Goal: Task Accomplishment & Management: Manage account settings

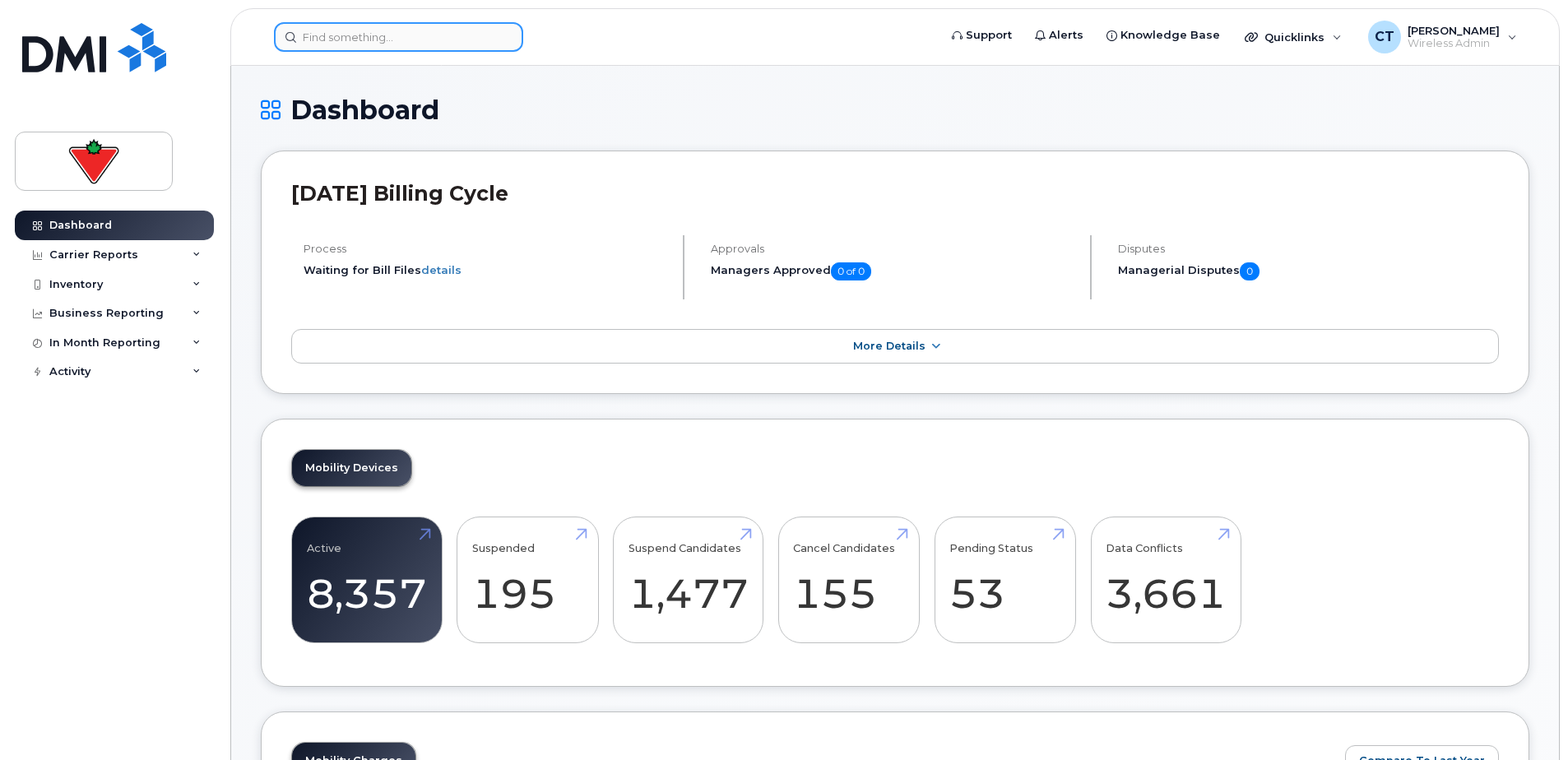
click at [403, 40] on input at bounding box center [399, 37] width 249 height 30
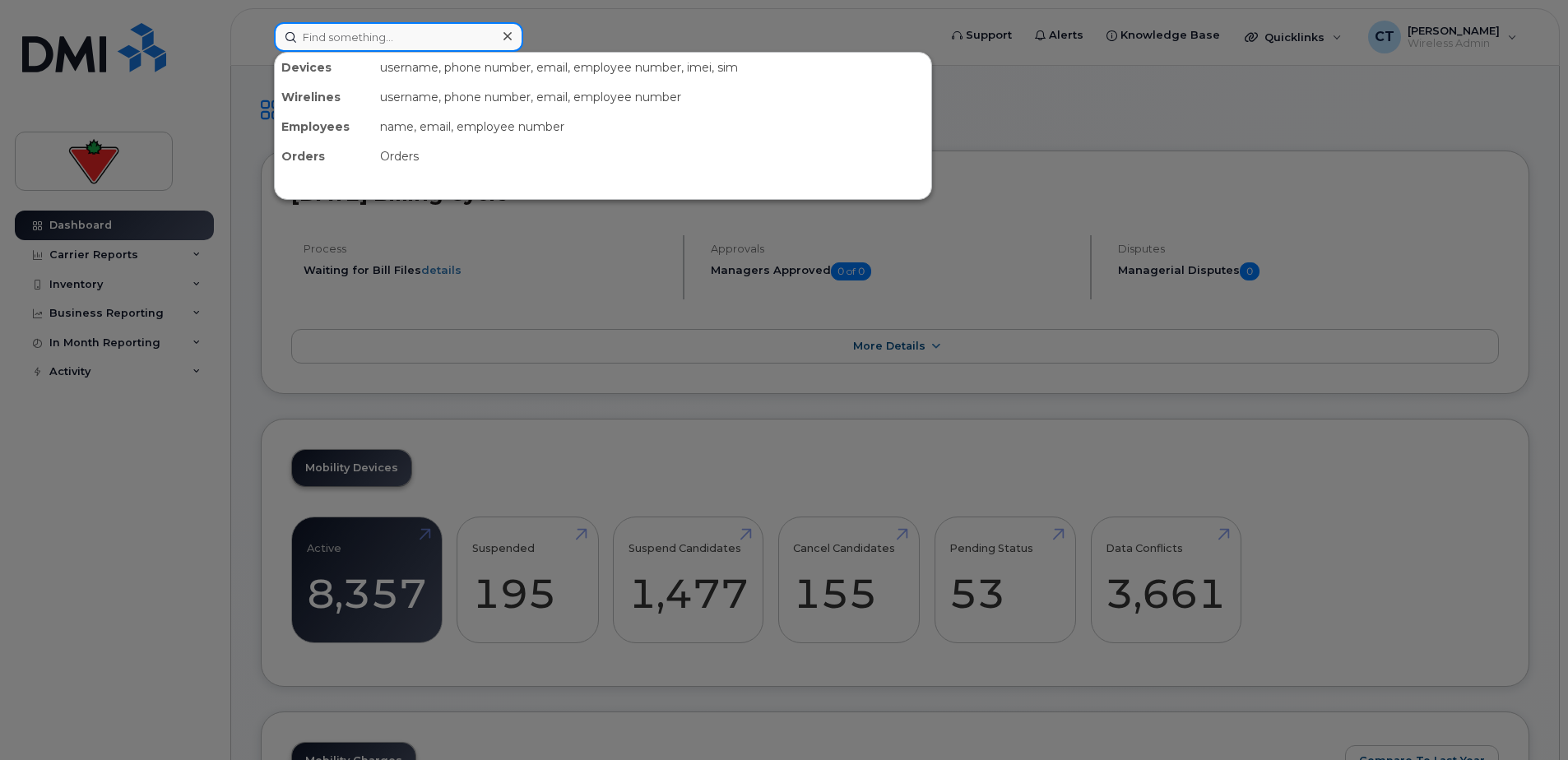
paste input "[PERSON_NAME]"
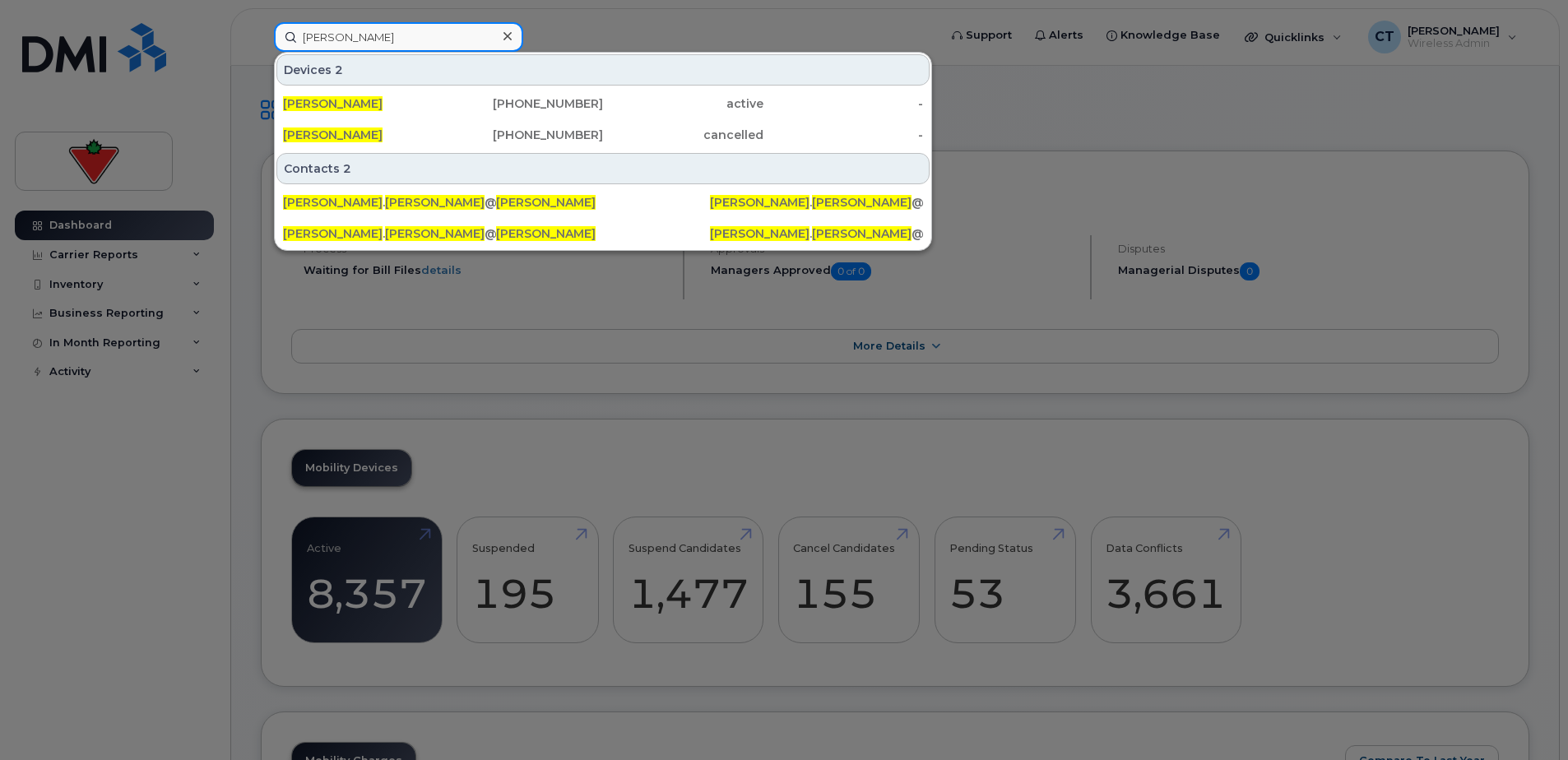
type input "[PERSON_NAME]"
click at [421, 104] on div "[PERSON_NAME]" at bounding box center [363, 103] width 160 height 17
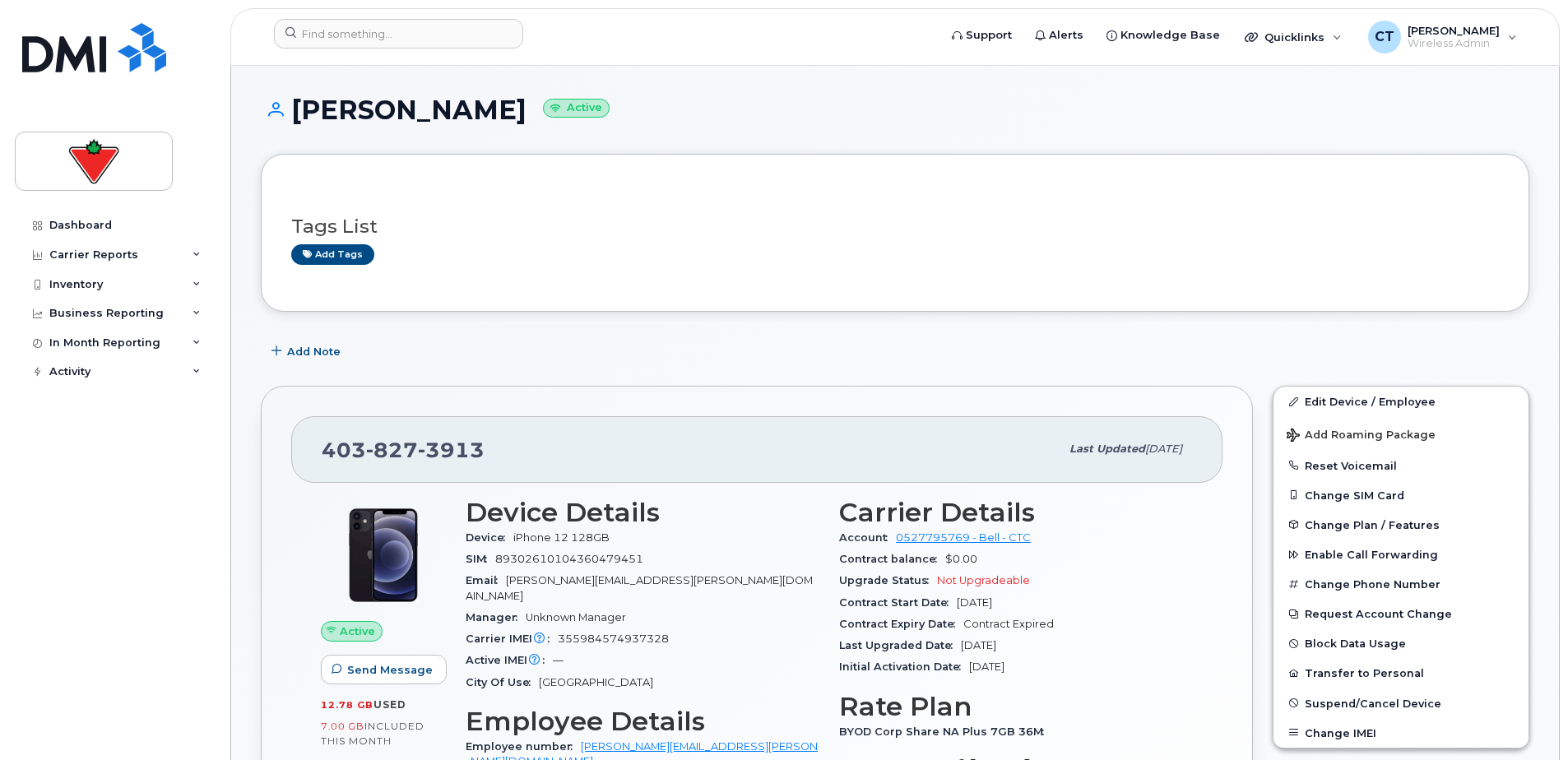
click at [376, 449] on span "827" at bounding box center [392, 450] width 52 height 25
copy span "[PHONE_NUMBER]"
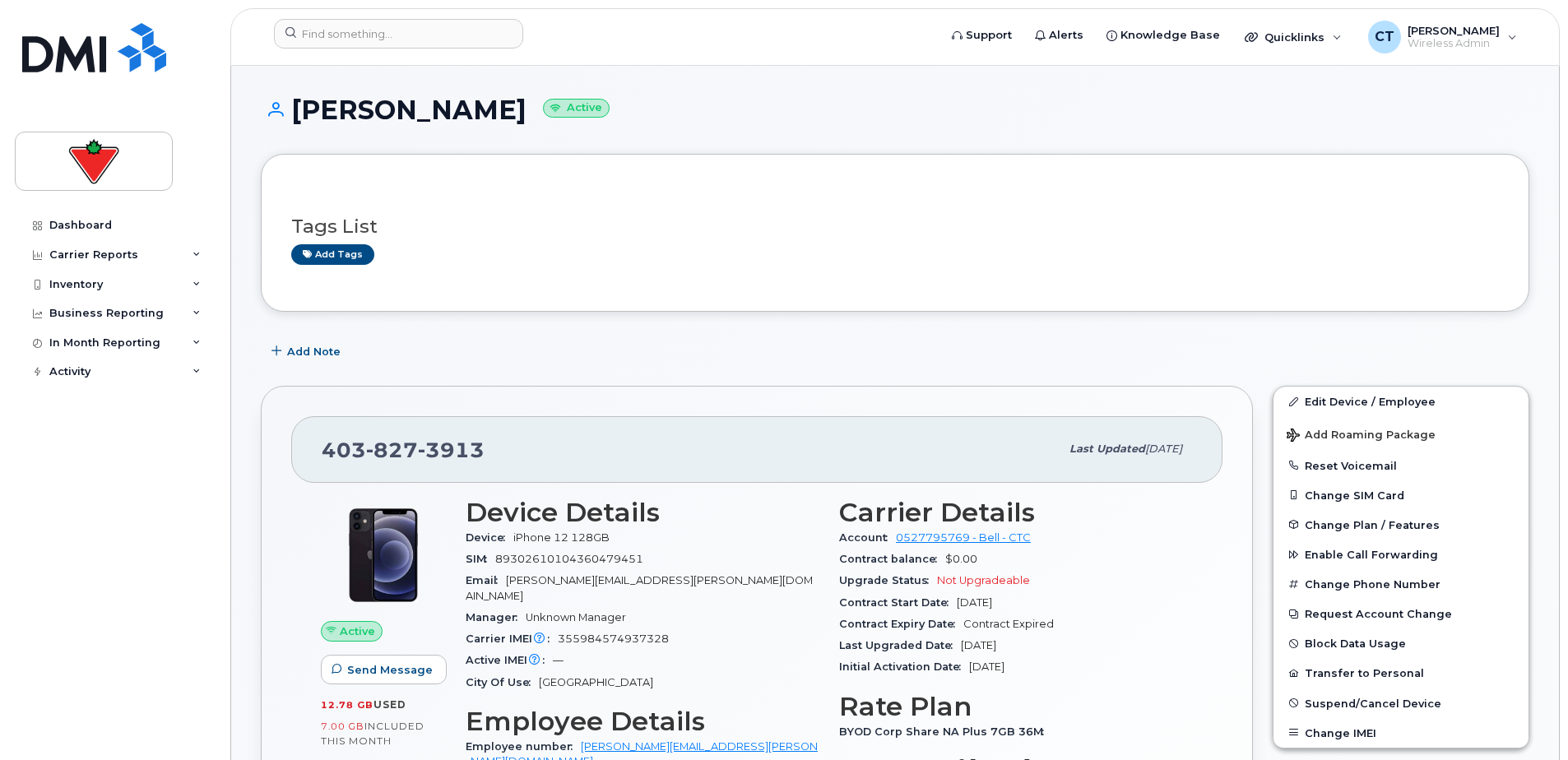
click at [1356, 673] on button "Transfer to Personal" at bounding box center [1400, 672] width 255 height 30
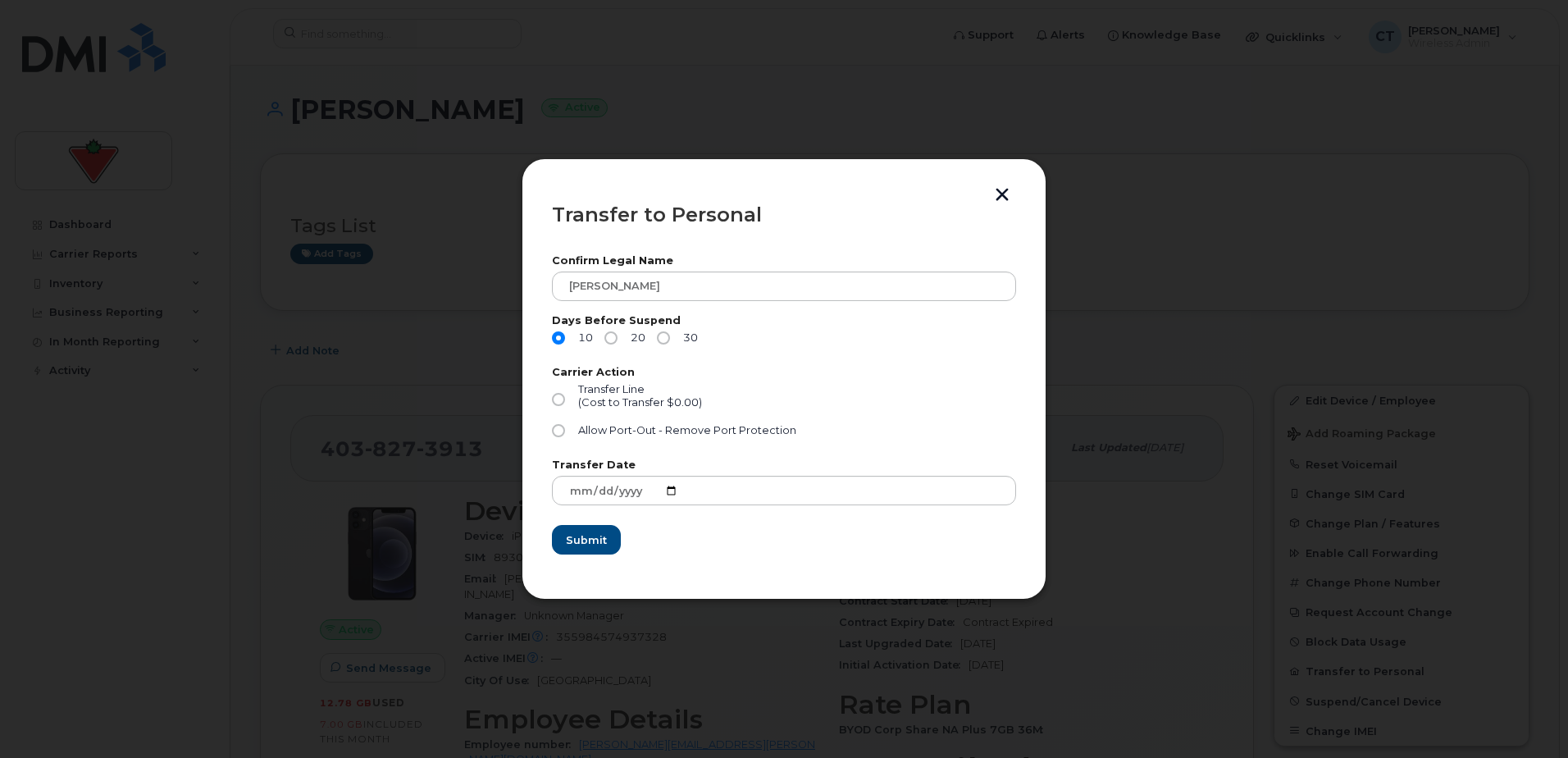
click at [658, 338] on input "30" at bounding box center [663, 338] width 13 height 13
radio input "true"
click at [558, 393] on input "Transfer Line (Cost to Transfer $0.00)" at bounding box center [558, 400] width 13 height 13
radio input "true"
click at [595, 543] on span "Submit" at bounding box center [586, 540] width 41 height 16
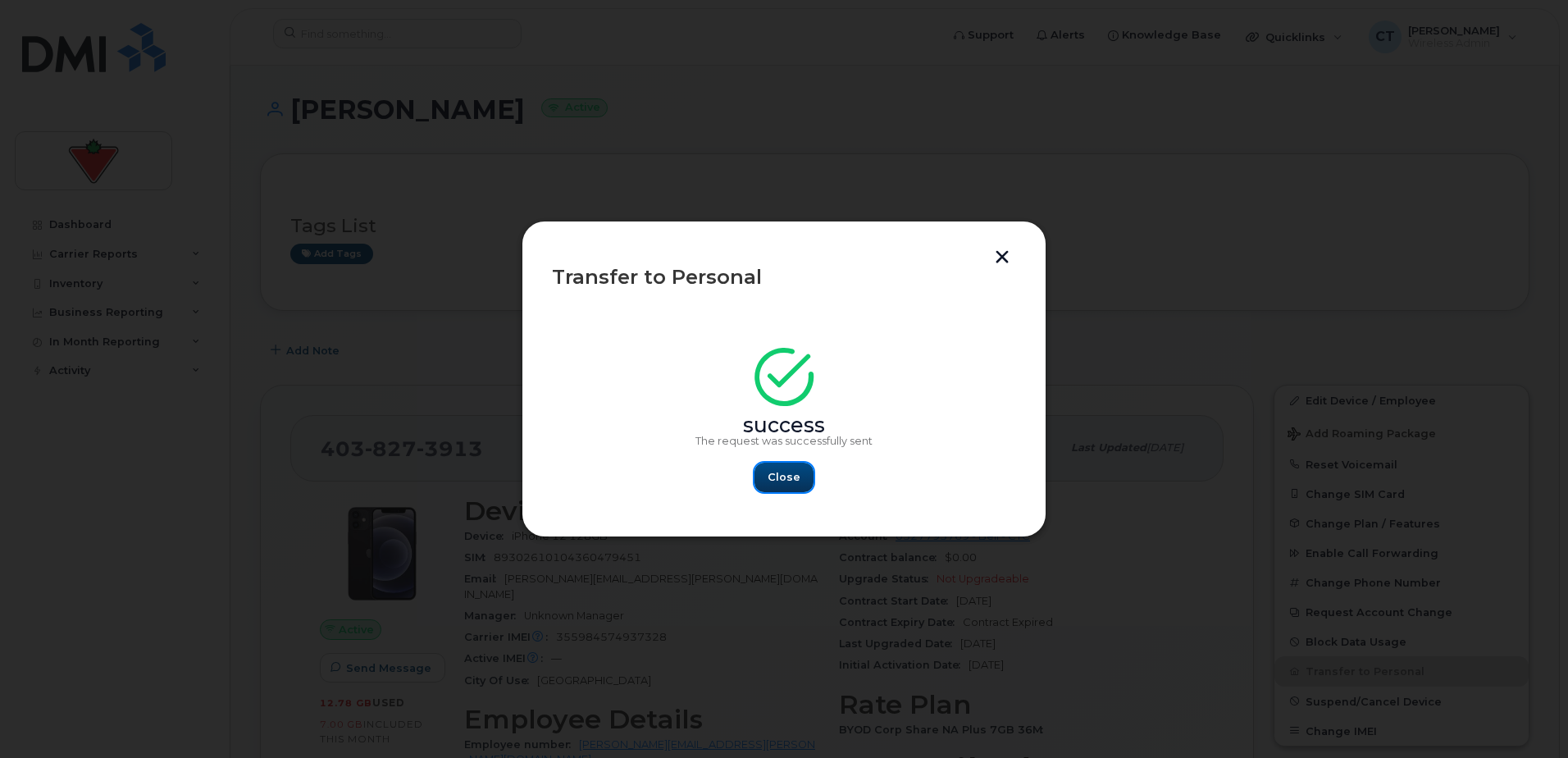
click at [787, 477] on span "Close" at bounding box center [784, 476] width 33 height 16
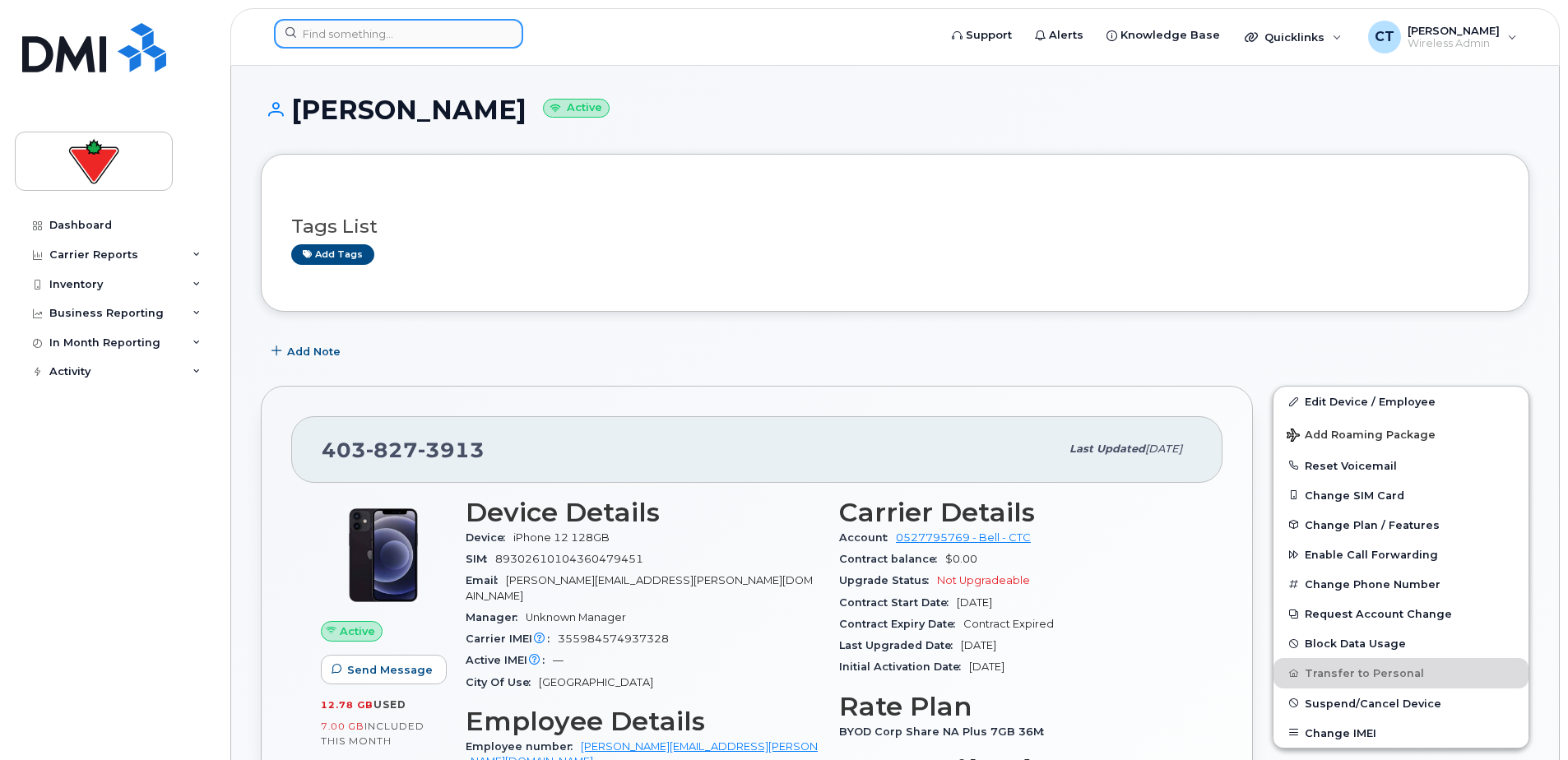
click at [474, 35] on input at bounding box center [399, 34] width 249 height 30
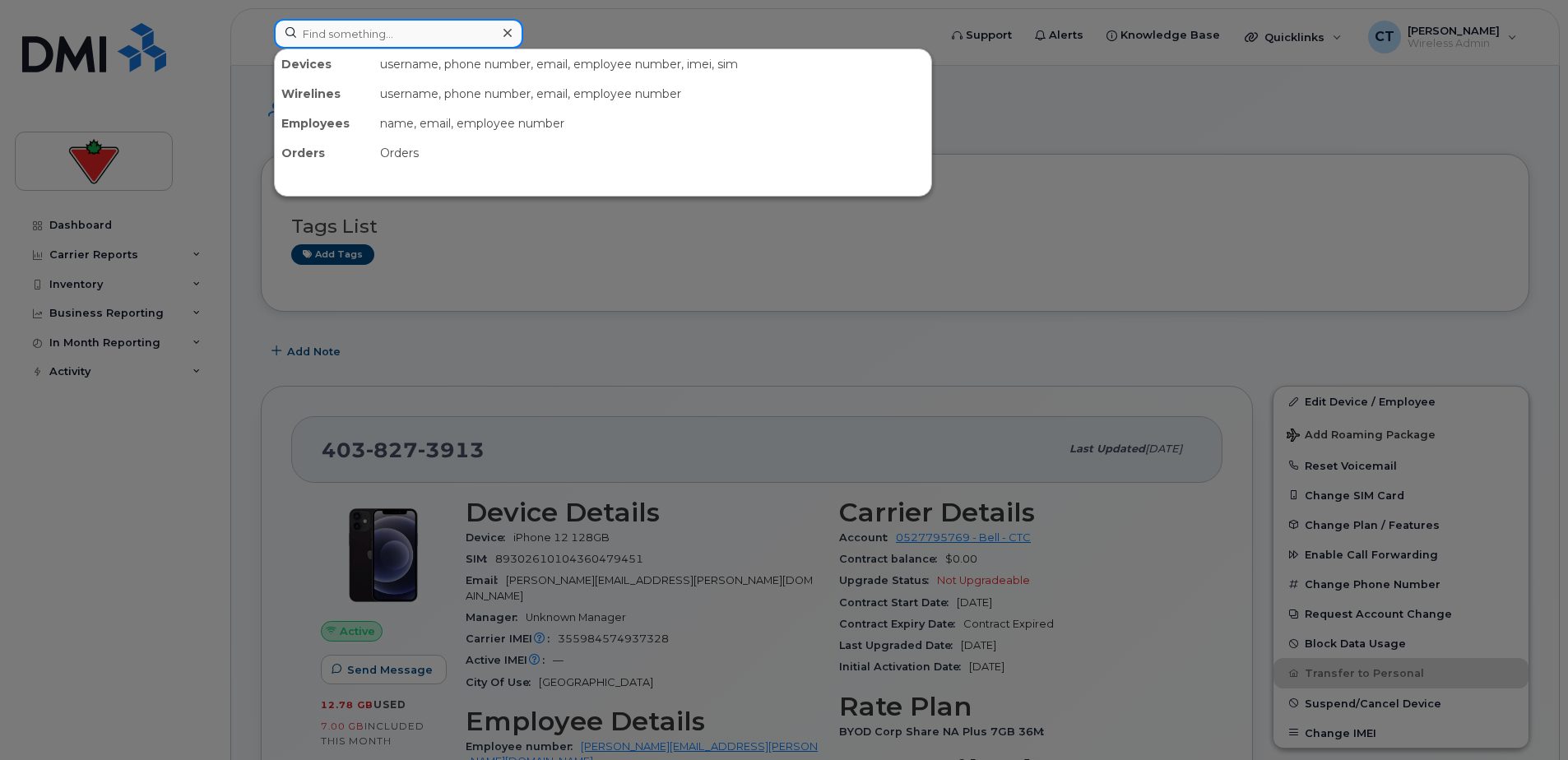
paste input "[PERSON_NAME]"
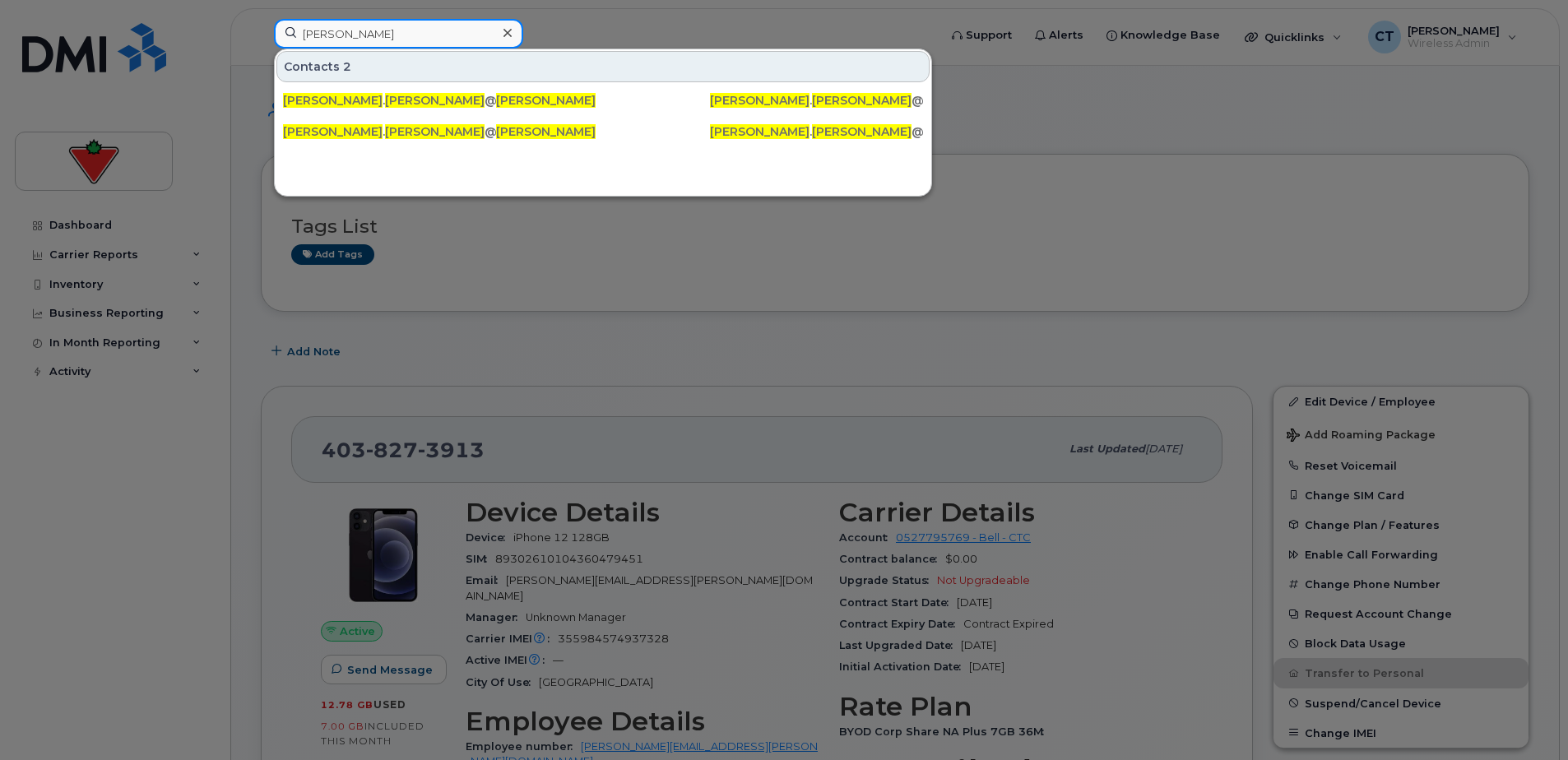
type input "[PERSON_NAME]"
click at [406, 104] on div "[PERSON_NAME] . [PERSON_NAME] @[DOMAIN_NAME]" at bounding box center [389, 101] width 213 height 17
click at [385, 131] on span "[PERSON_NAME]" at bounding box center [435, 131] width 99 height 15
click at [402, 38] on input "[PERSON_NAME]" at bounding box center [399, 34] width 249 height 30
click at [516, 29] on div at bounding box center [506, 33] width 24 height 24
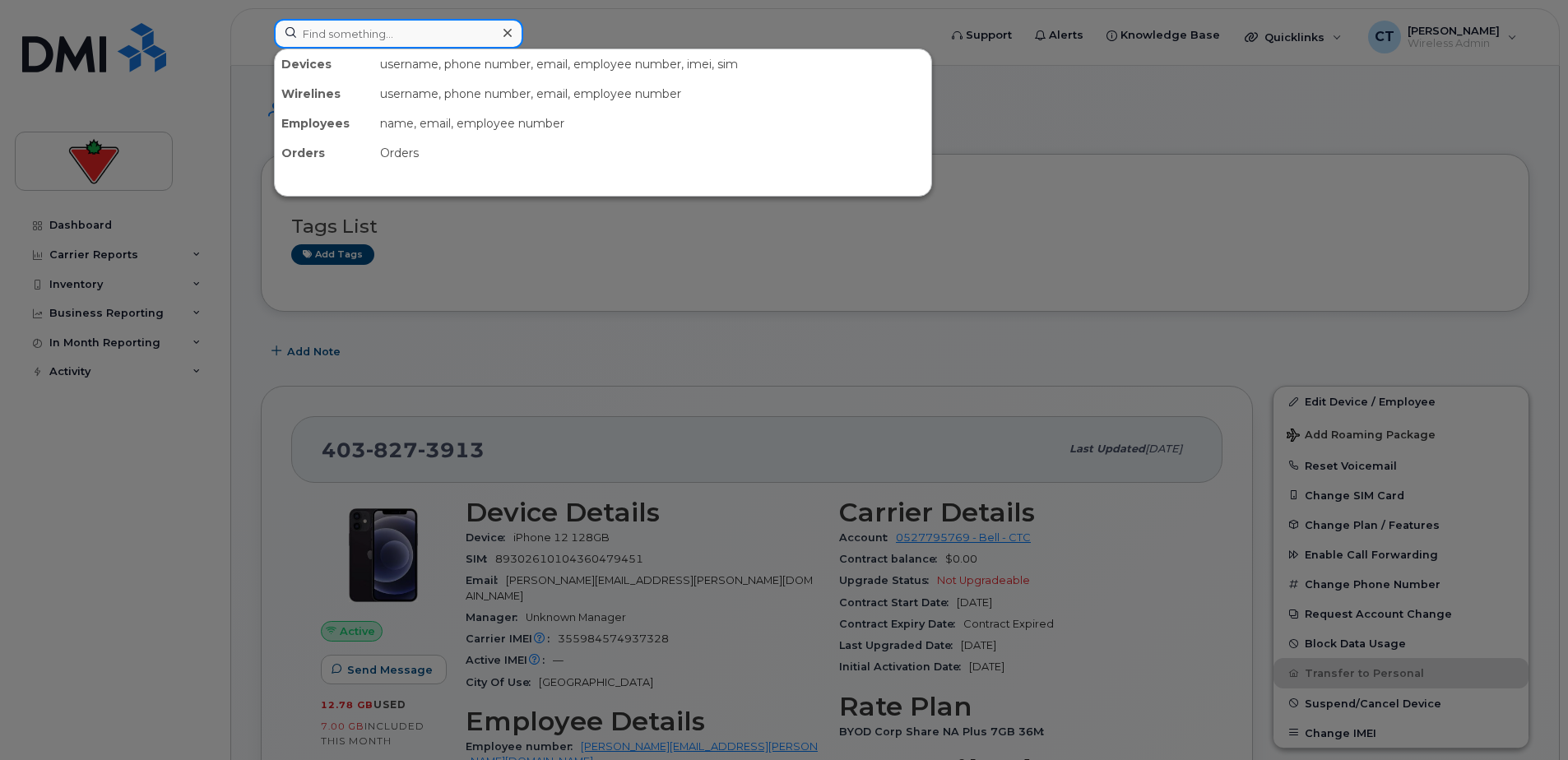
click at [453, 35] on input at bounding box center [399, 34] width 249 height 30
paste input "[PERSON_NAME]"
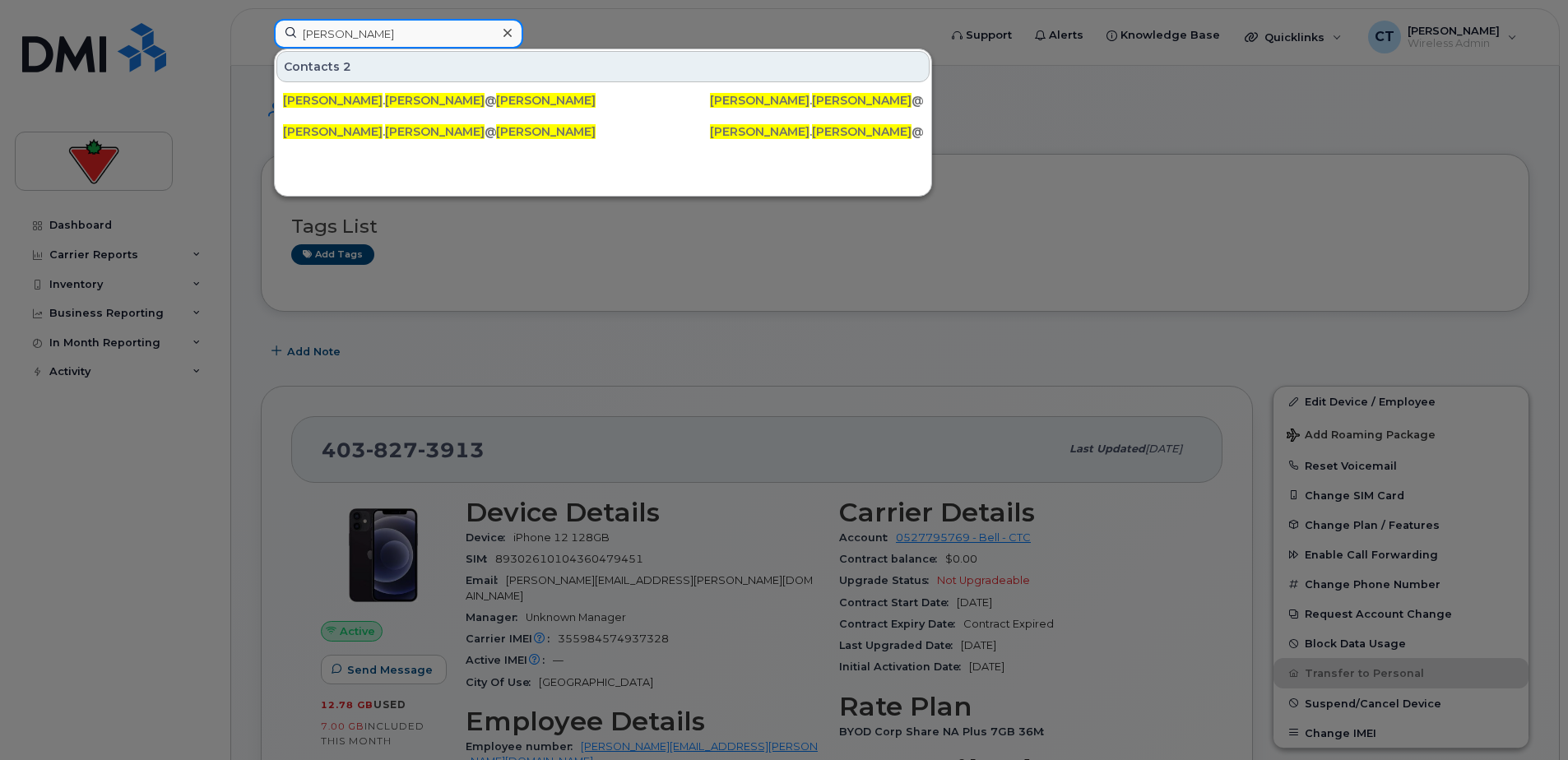
type input "[PERSON_NAME]"
click at [507, 38] on icon at bounding box center [507, 33] width 8 height 13
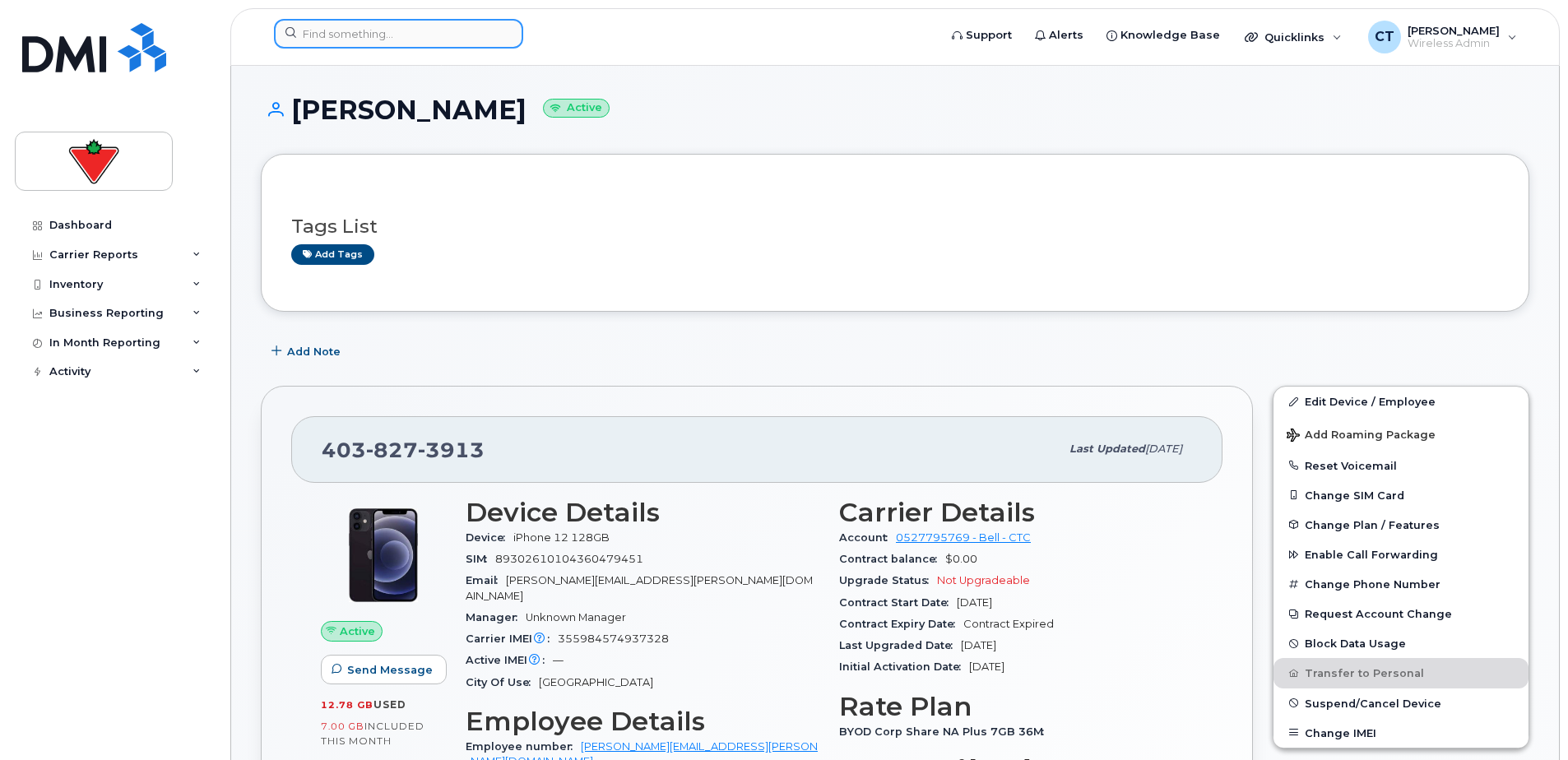
click at [357, 32] on input at bounding box center [399, 34] width 249 height 30
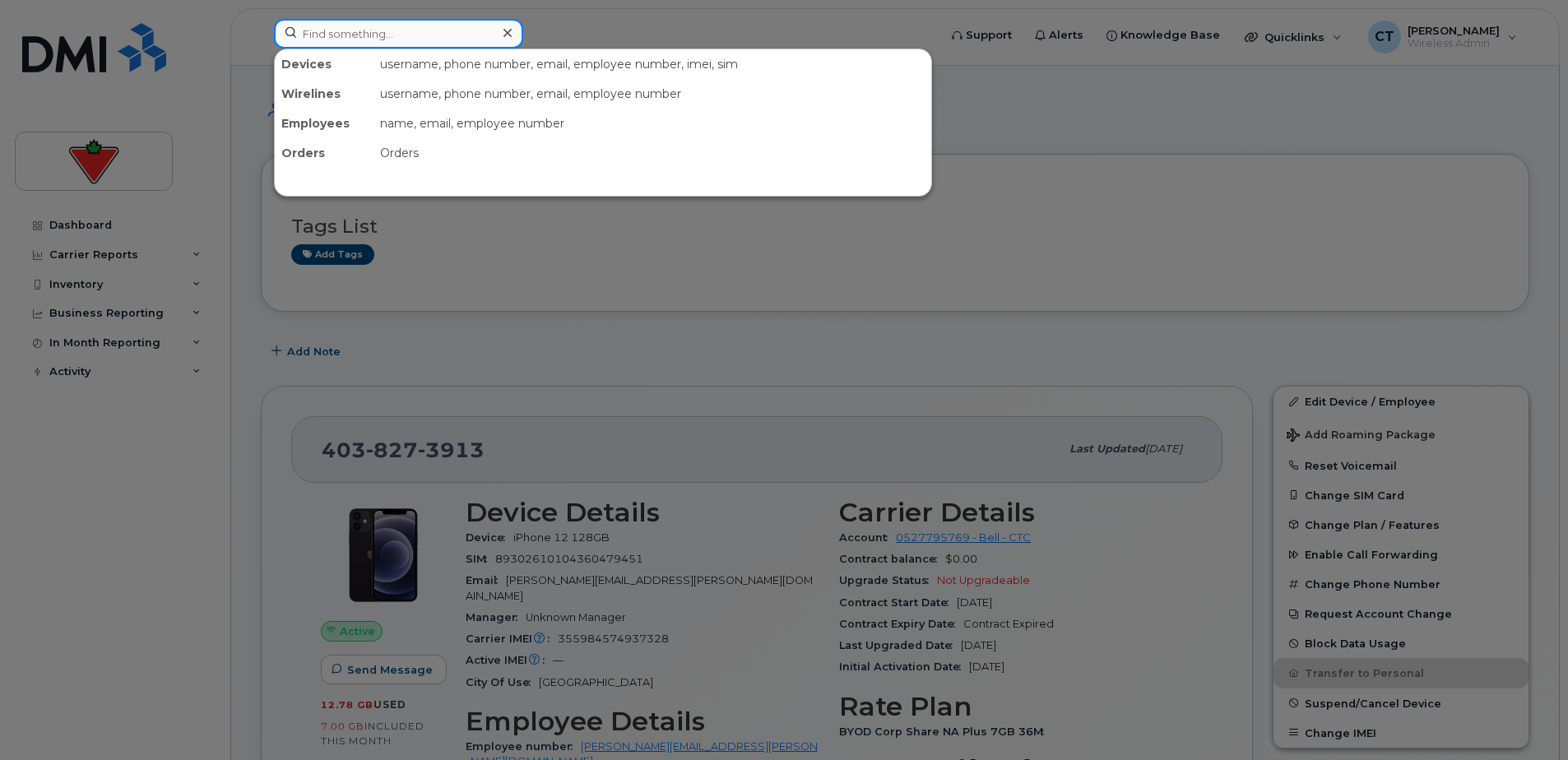
paste input "[PERSON_NAME]"
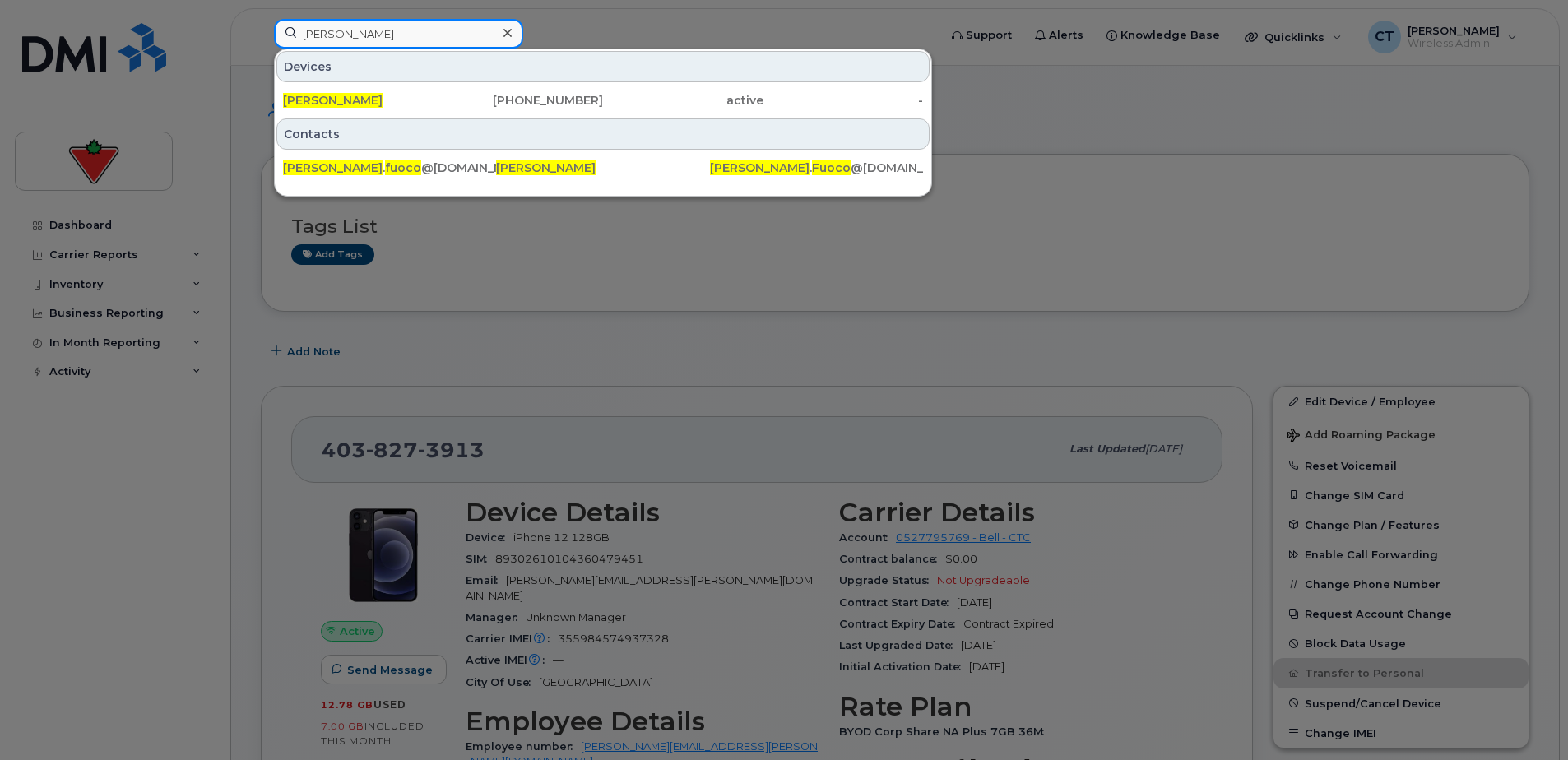
type input "[PERSON_NAME]"
click at [354, 94] on span "[PERSON_NAME]" at bounding box center [332, 101] width 99 height 15
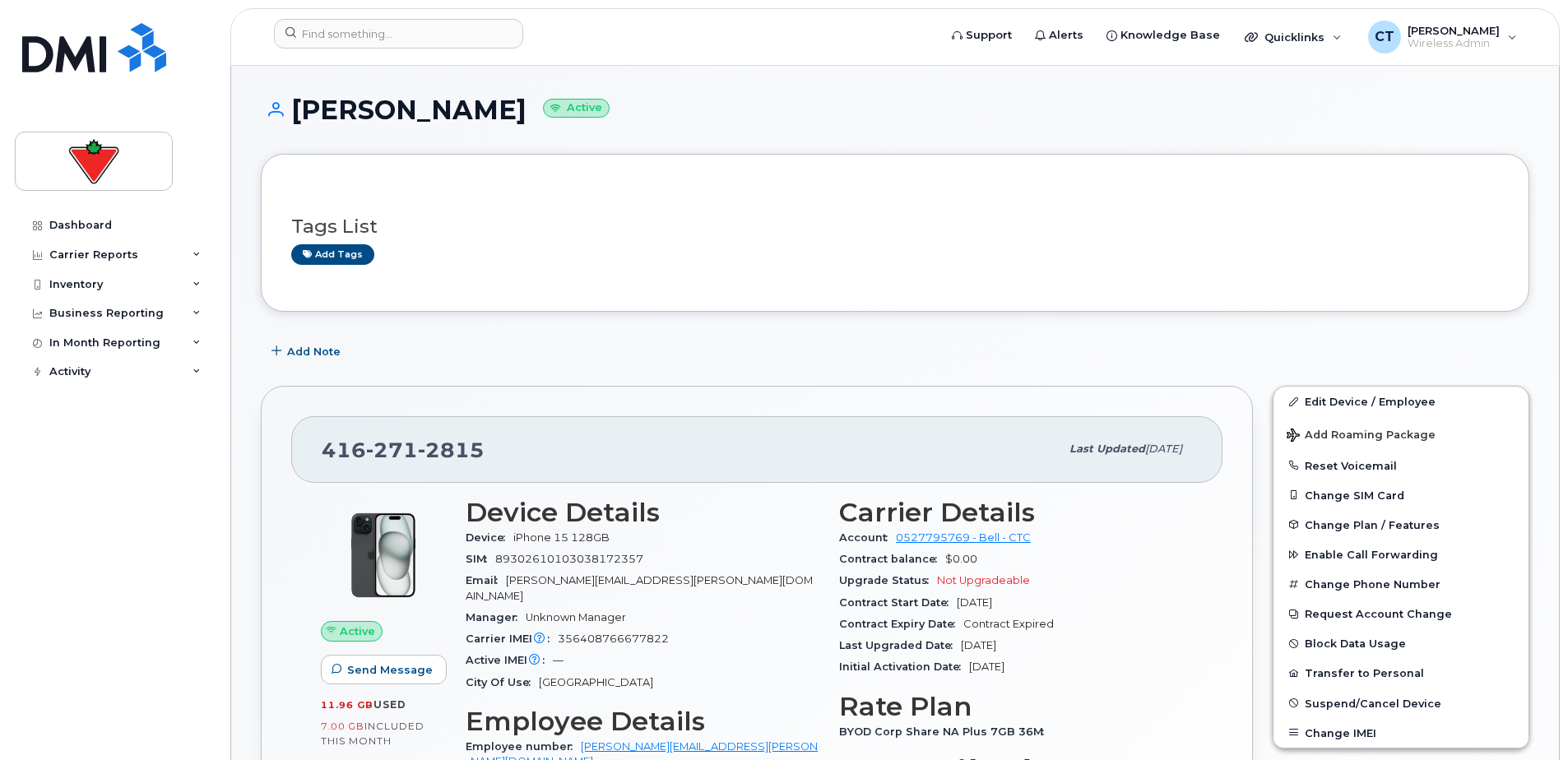
click at [423, 453] on span "2815" at bounding box center [451, 450] width 67 height 25
copy span "416 271 2815"
click at [1320, 664] on button "Transfer to Personal" at bounding box center [1400, 672] width 255 height 30
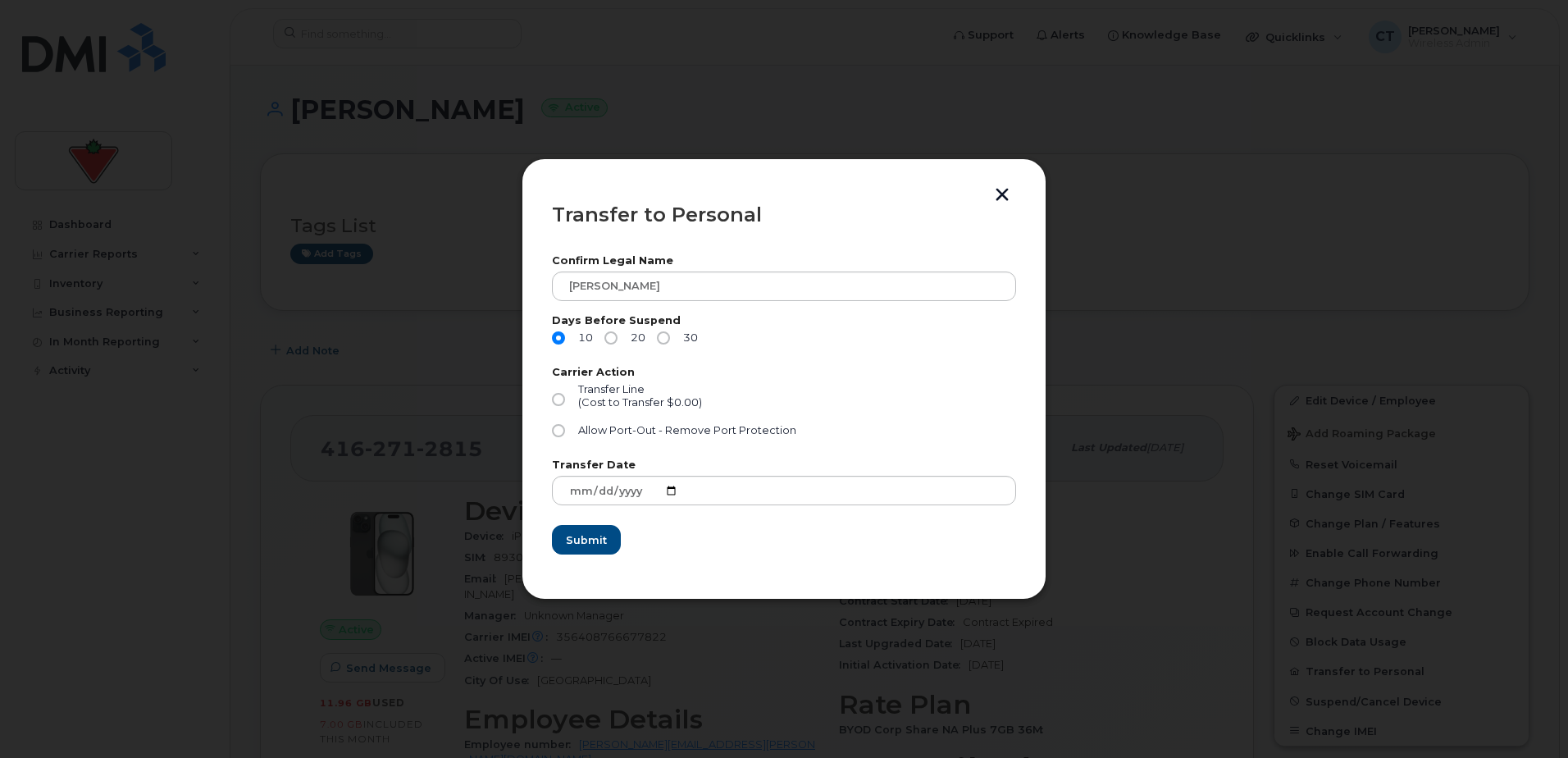
click at [670, 342] on label "30" at bounding box center [677, 338] width 41 height 13
click at [670, 342] on input "30" at bounding box center [663, 338] width 13 height 13
radio input "true"
click at [616, 395] on span "Transfer Line" at bounding box center [611, 389] width 67 height 12
click at [565, 395] on input "Transfer Line (Cost to Transfer $0.00)" at bounding box center [558, 400] width 13 height 13
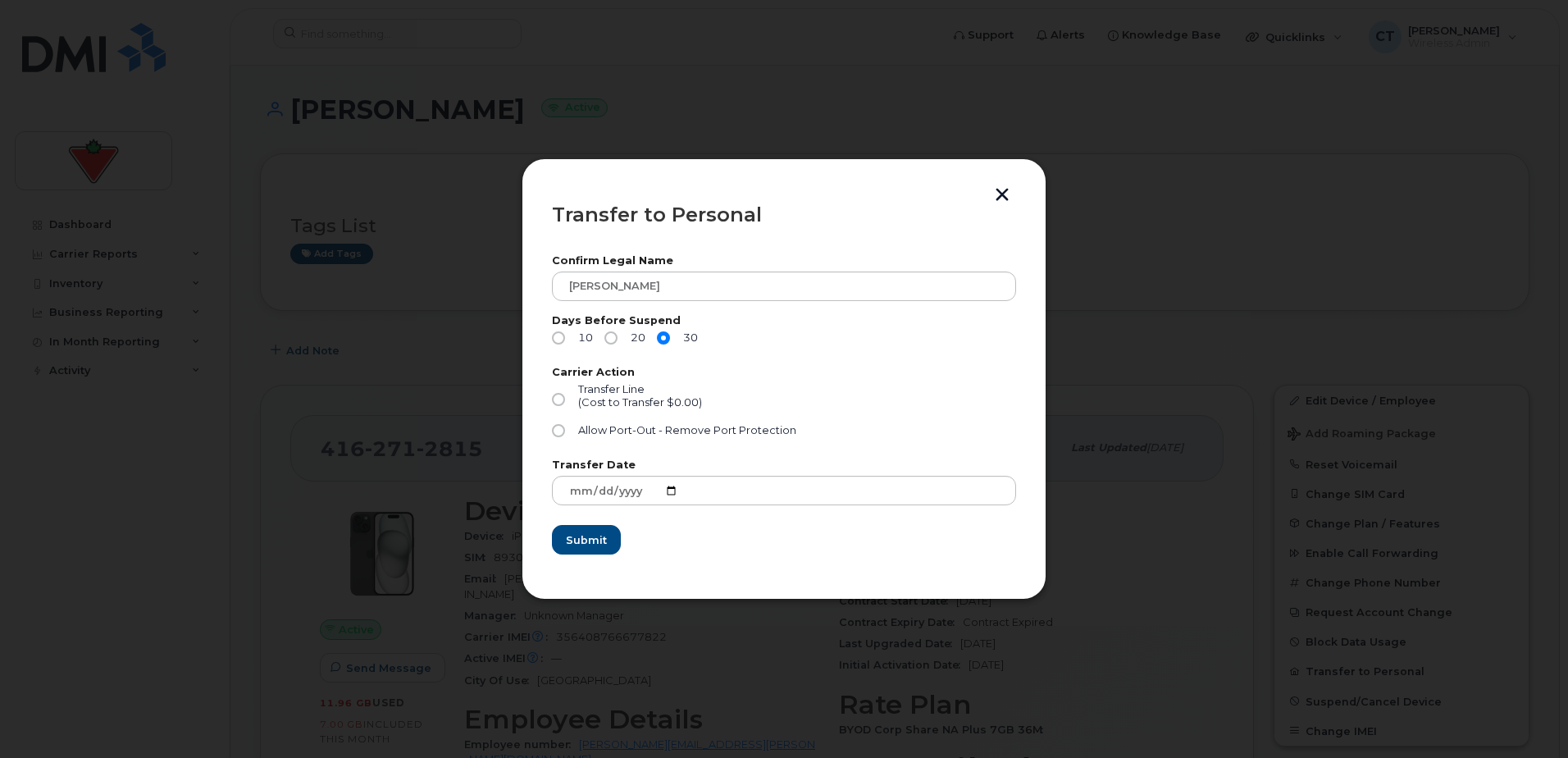
radio input "true"
click at [603, 538] on span "Submit" at bounding box center [586, 540] width 41 height 16
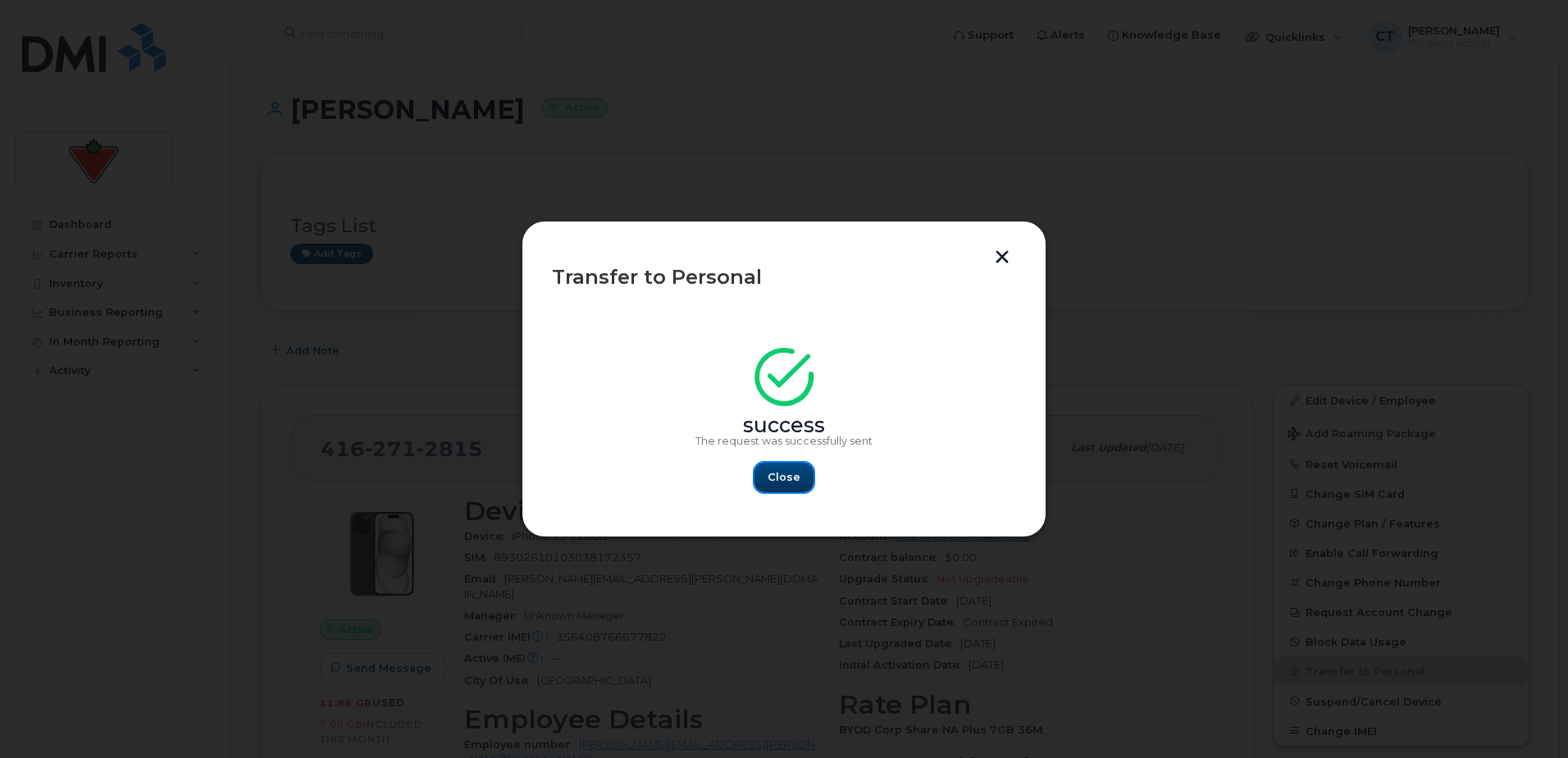
click at [796, 480] on span "Close" at bounding box center [784, 476] width 33 height 16
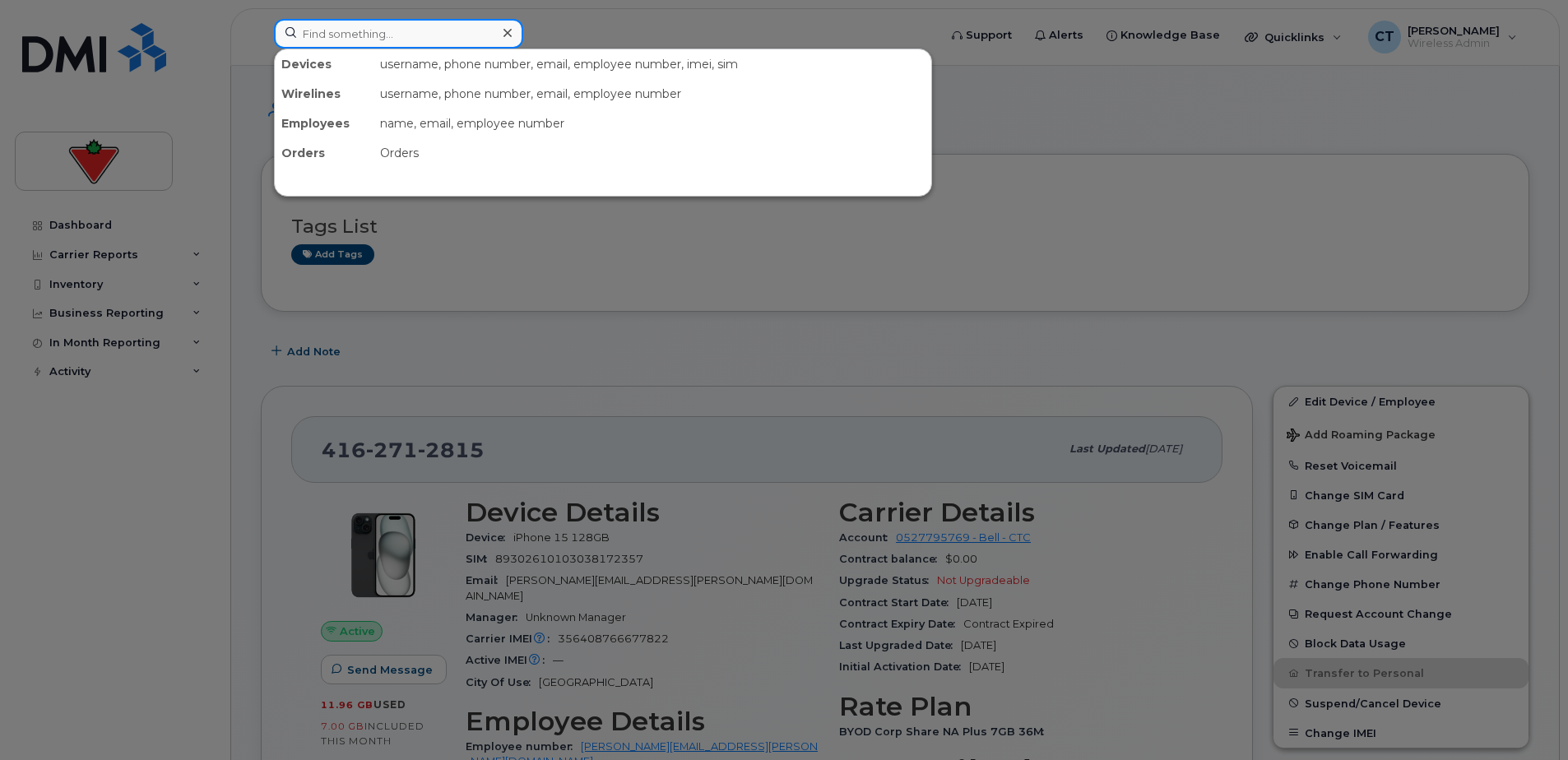
click at [426, 36] on input at bounding box center [399, 34] width 249 height 30
paste input "Lori Cole"
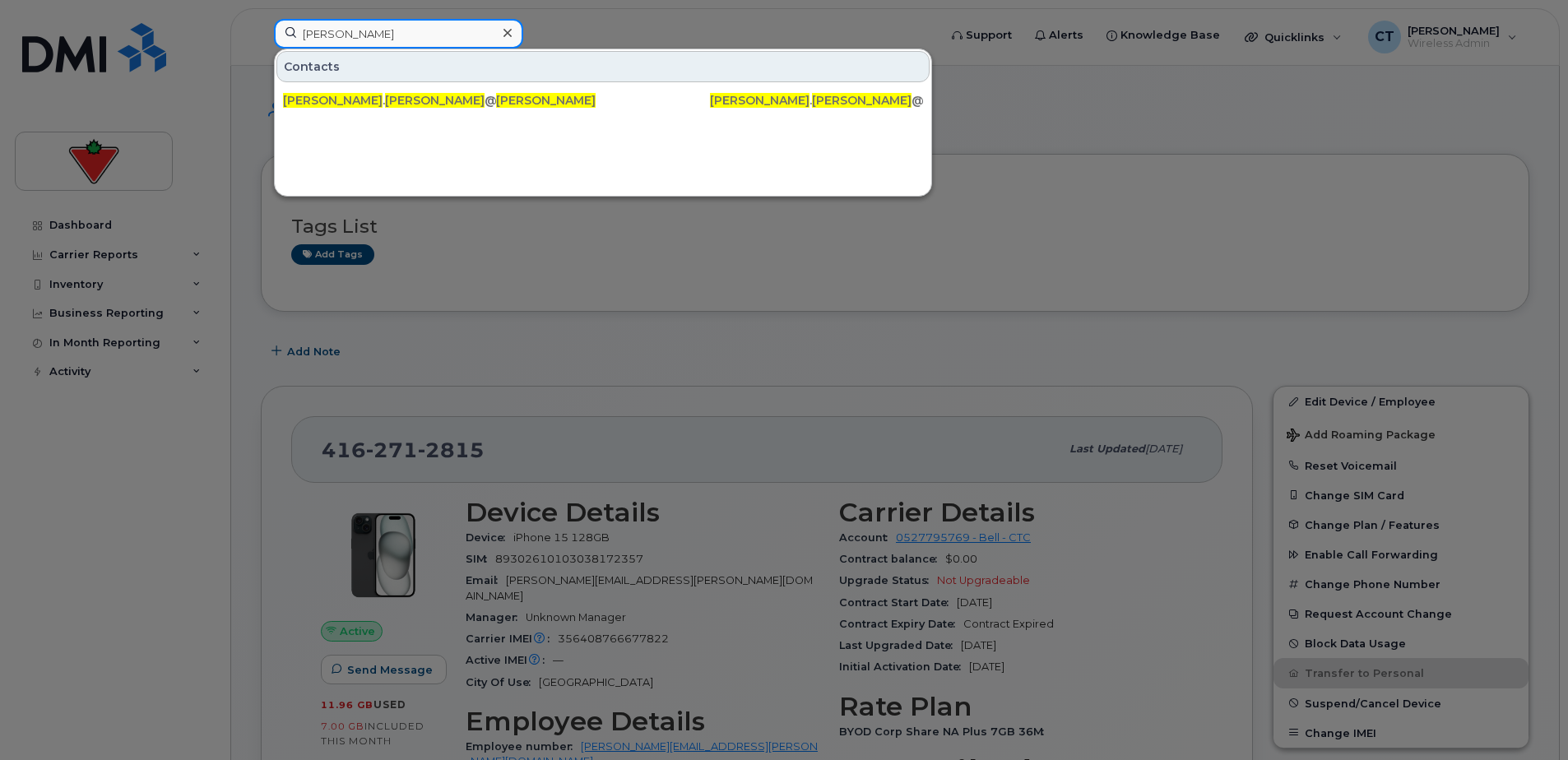
type input "Lori Cole"
click at [505, 34] on icon at bounding box center [507, 33] width 8 height 13
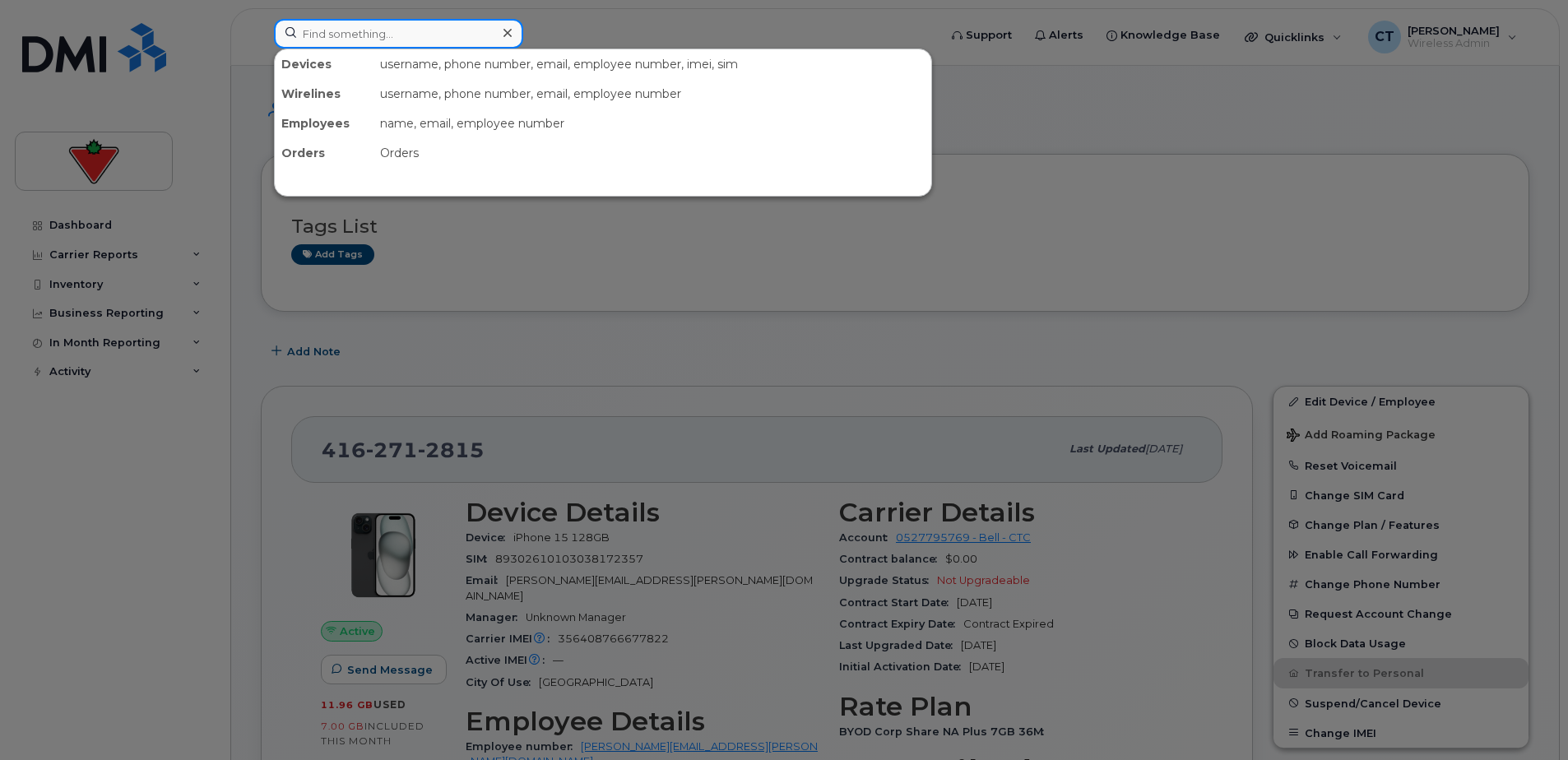
click at [372, 40] on input at bounding box center [399, 34] width 249 height 30
paste input "Olufemi Oladeji"
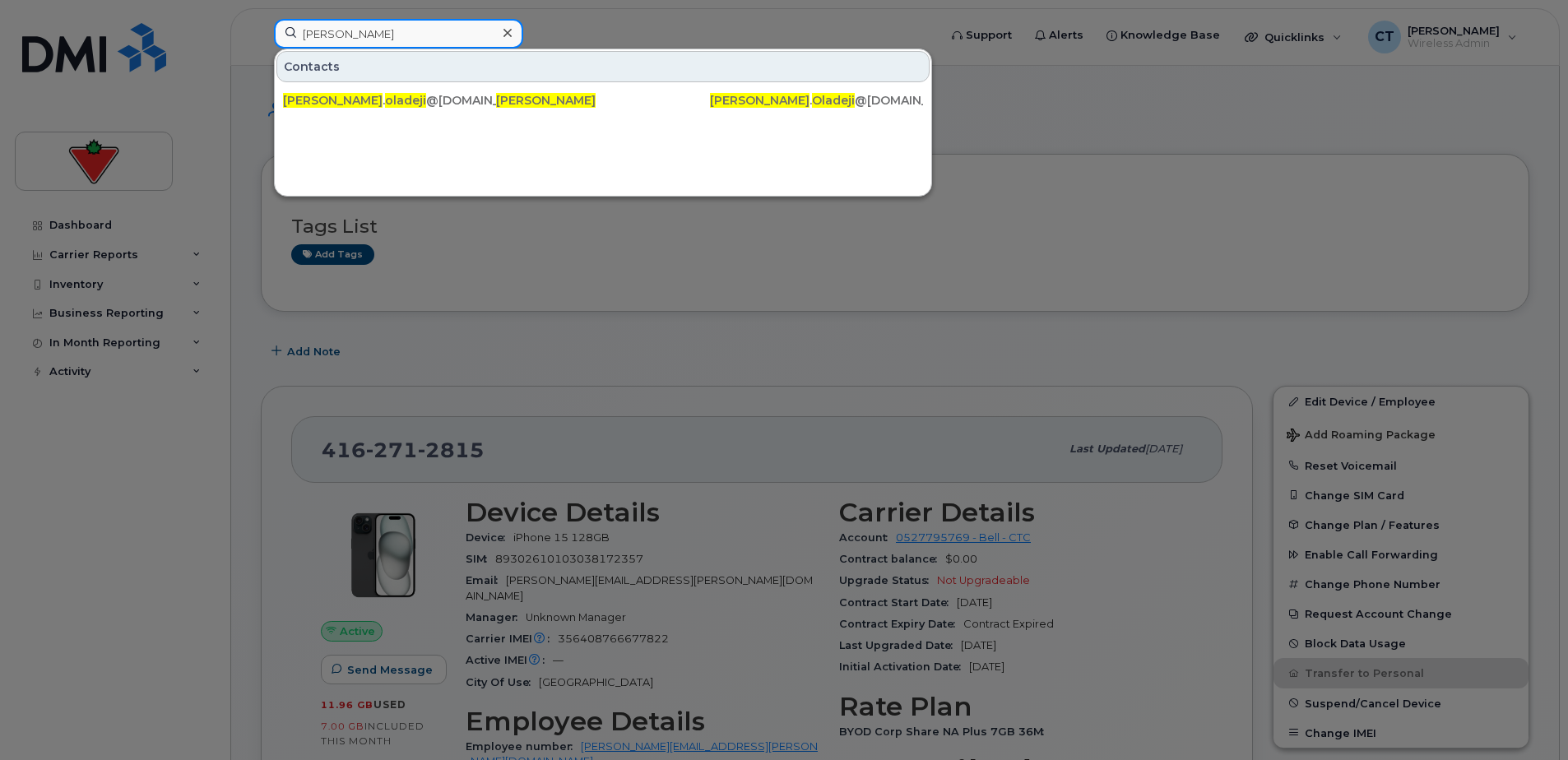
type input "Olufemi Oladeji"
click at [504, 27] on icon at bounding box center [507, 33] width 8 height 13
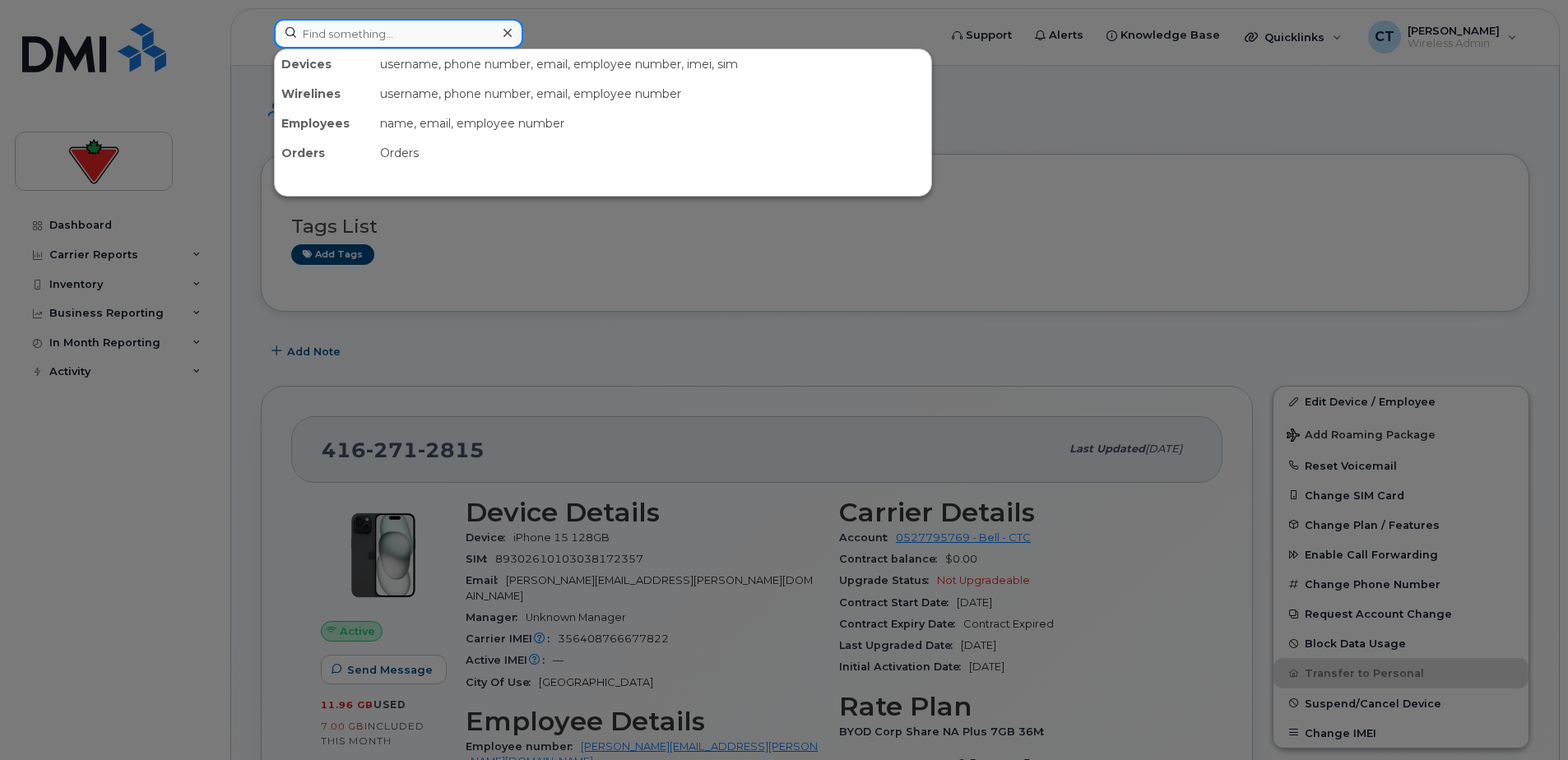
click at [508, 33] on div at bounding box center [399, 34] width 249 height 30
click at [447, 35] on input at bounding box center [399, 34] width 249 height 30
paste input "Ulysses Ayson"
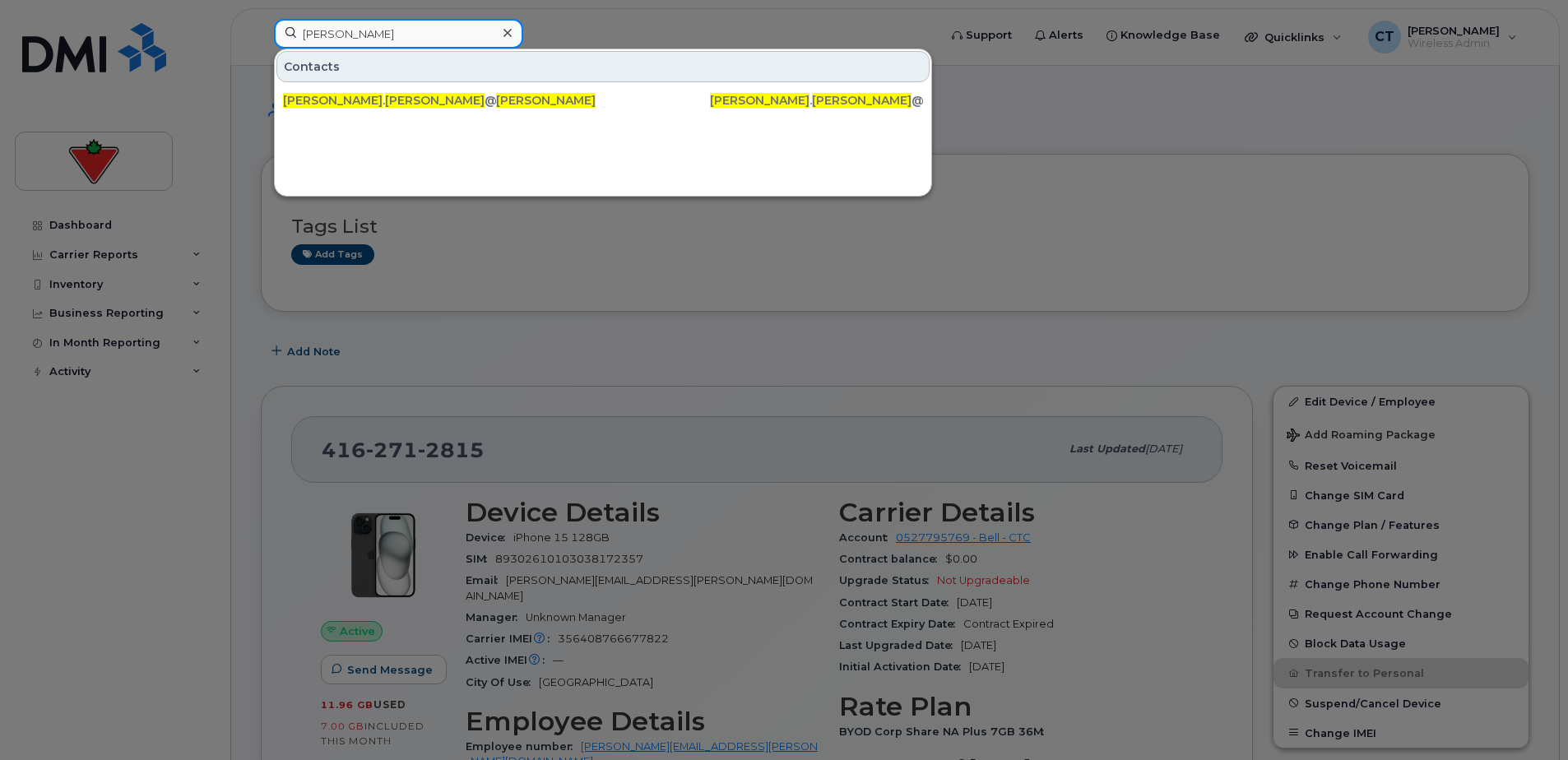
type input "Ulysses Ayson"
drag, startPoint x: 507, startPoint y: 36, endPoint x: 492, endPoint y: 36, distance: 15.0
click at [507, 36] on icon at bounding box center [507, 33] width 8 height 13
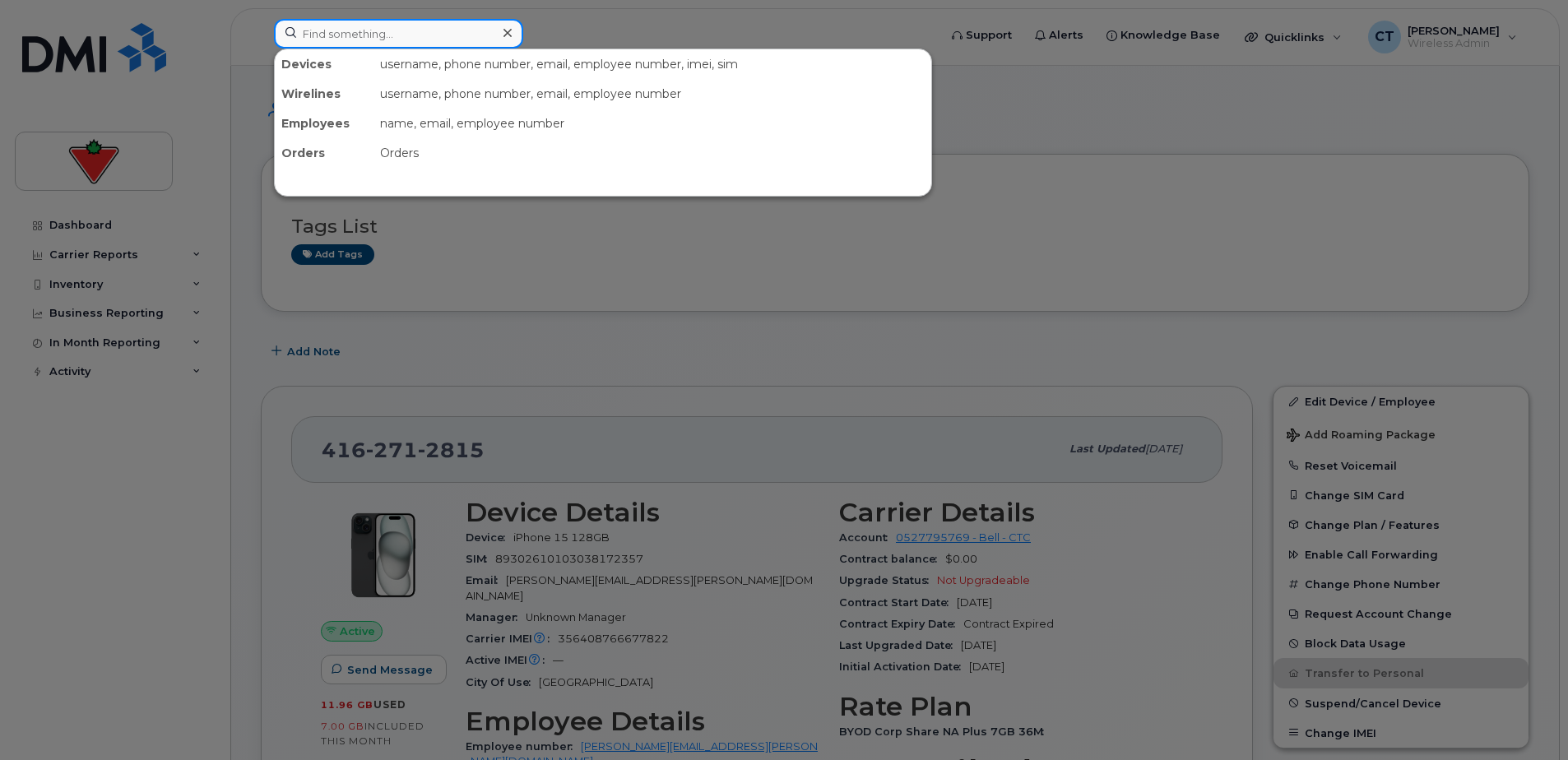
click at [390, 36] on input at bounding box center [399, 34] width 249 height 30
paste input "Christene O'Brien"
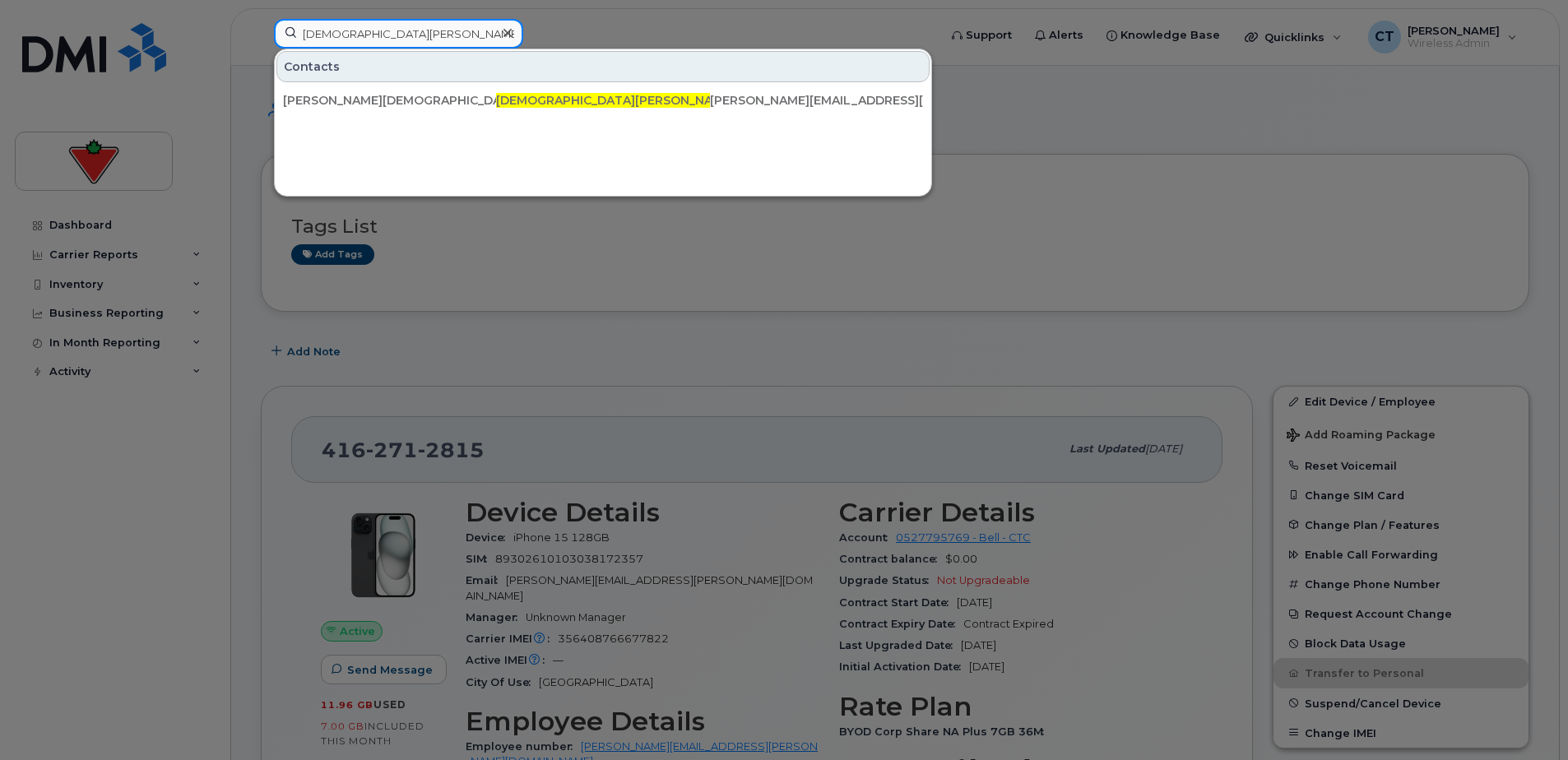
type input "Christene O'Brien"
drag, startPoint x: 512, startPoint y: 26, endPoint x: 523, endPoint y: 31, distance: 12.1
click at [512, 26] on div at bounding box center [506, 33] width 24 height 24
